Goal: Find specific fact: Find specific fact

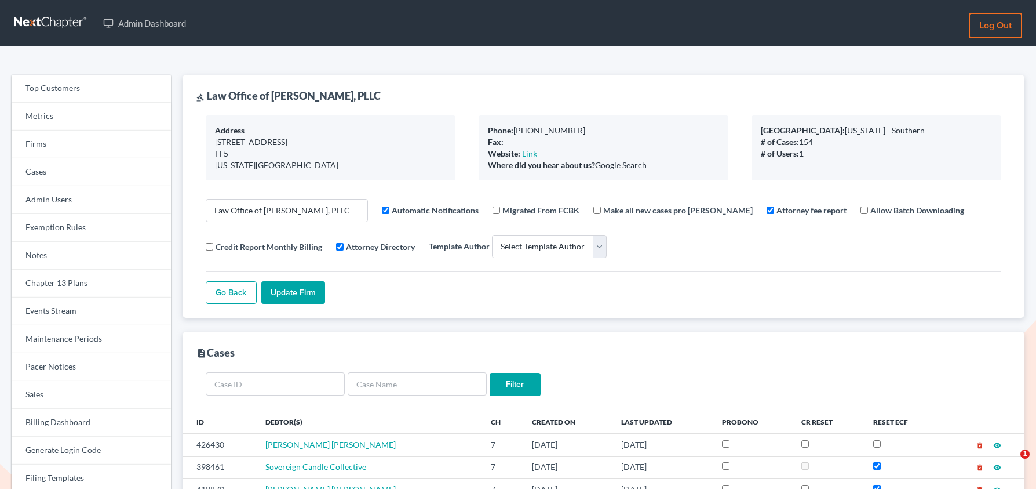
select select
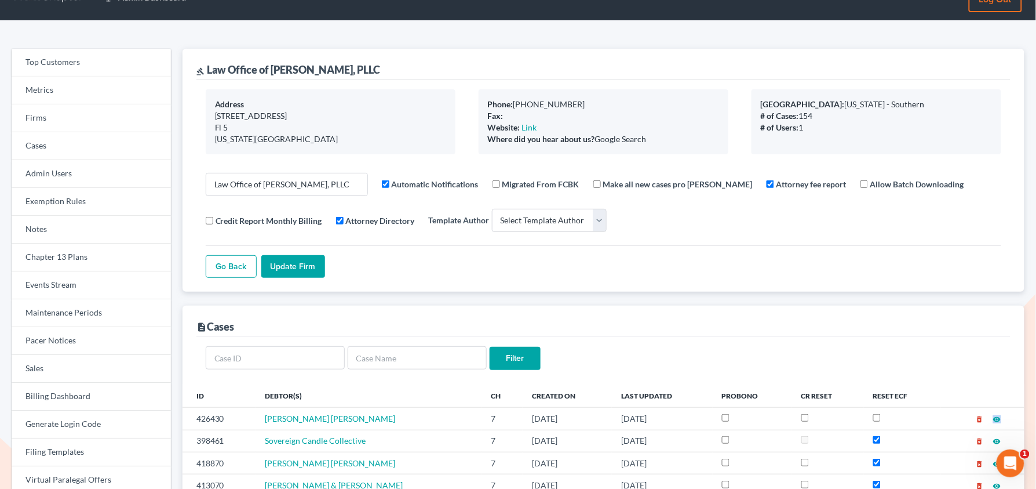
scroll to position [26, 0]
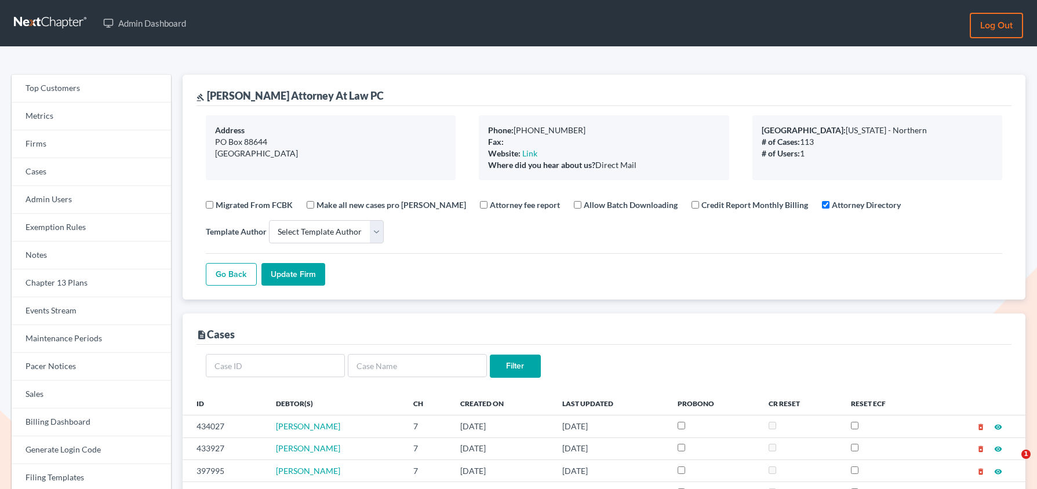
select select
click at [92, 152] on link "Firms" at bounding box center [91, 144] width 159 height 28
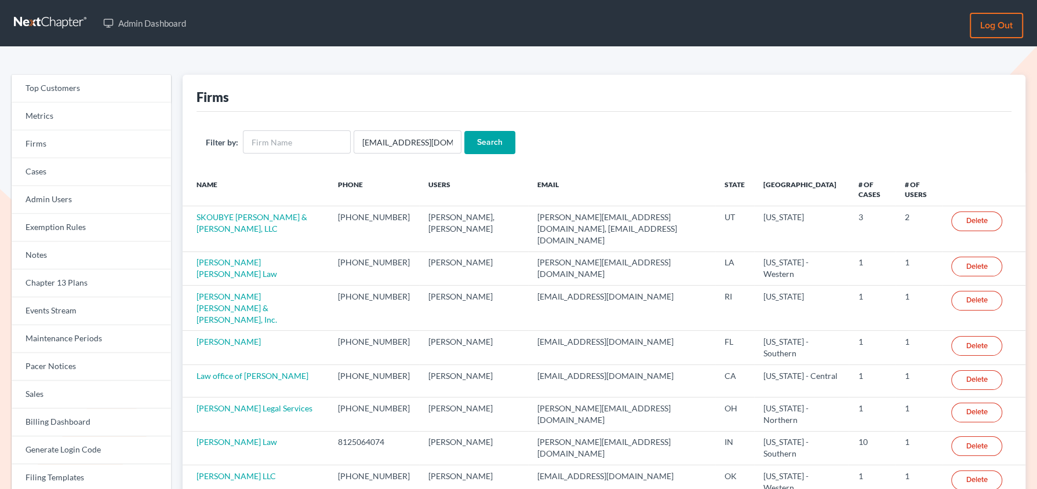
type input "[EMAIL_ADDRESS][DOMAIN_NAME]"
click at [464, 131] on input "Search" at bounding box center [489, 142] width 51 height 23
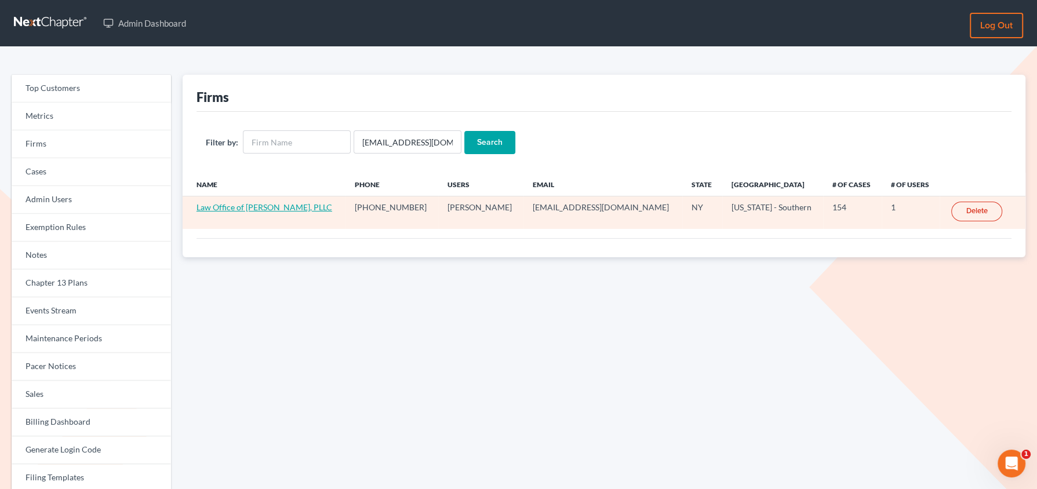
click at [248, 208] on link "Law Office of [PERSON_NAME], PLLC" at bounding box center [265, 207] width 136 height 10
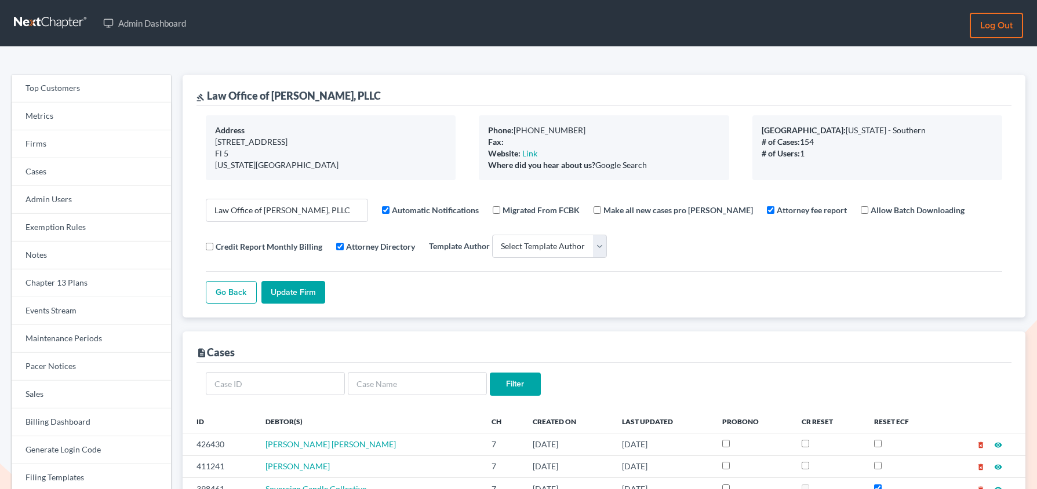
select select
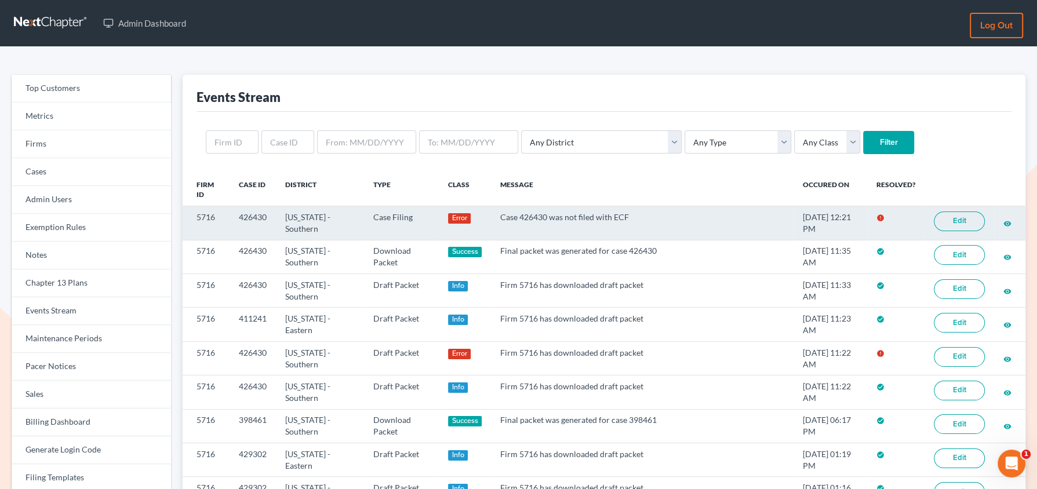
click at [960, 220] on link "Edit" at bounding box center [959, 222] width 51 height 20
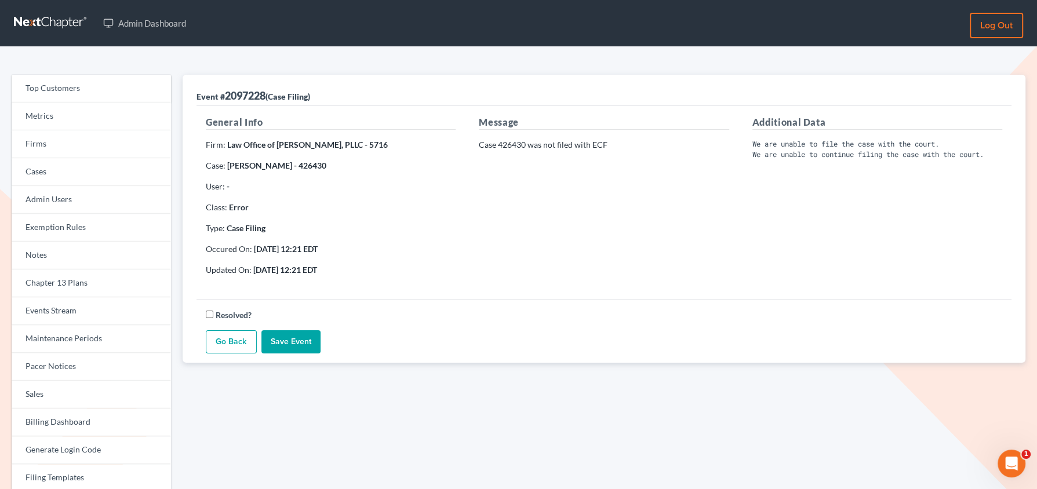
click at [326, 165] on strong "[PERSON_NAME] - 426430" at bounding box center [276, 166] width 99 height 10
copy strong "426430"
